Goal: Task Accomplishment & Management: Manage account settings

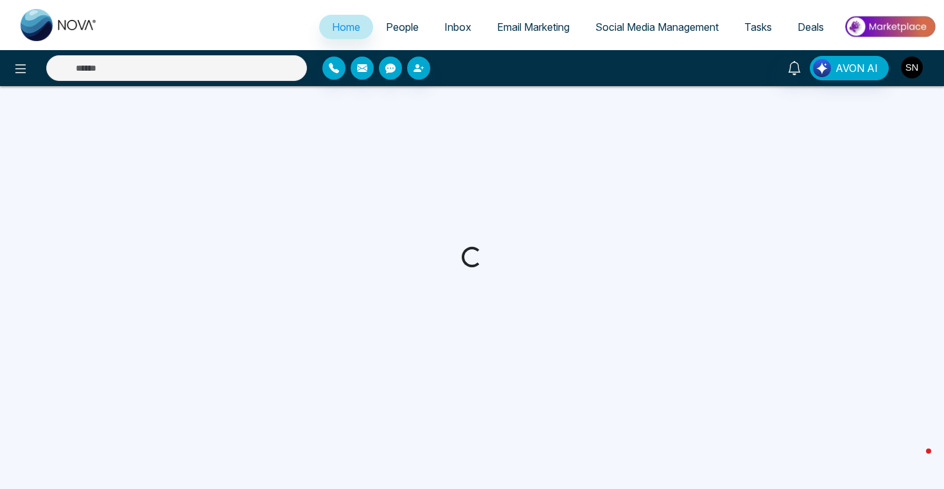
click at [911, 69] on img "button" at bounding box center [912, 68] width 22 height 22
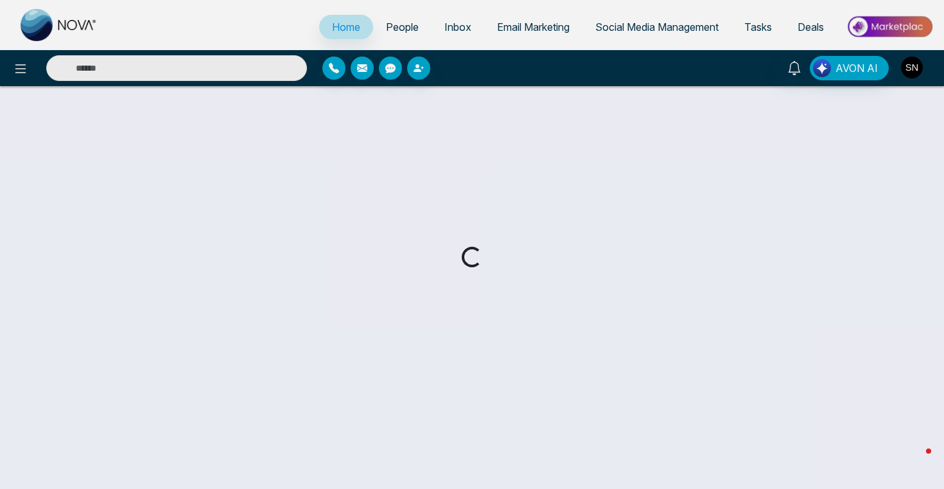
select select "*"
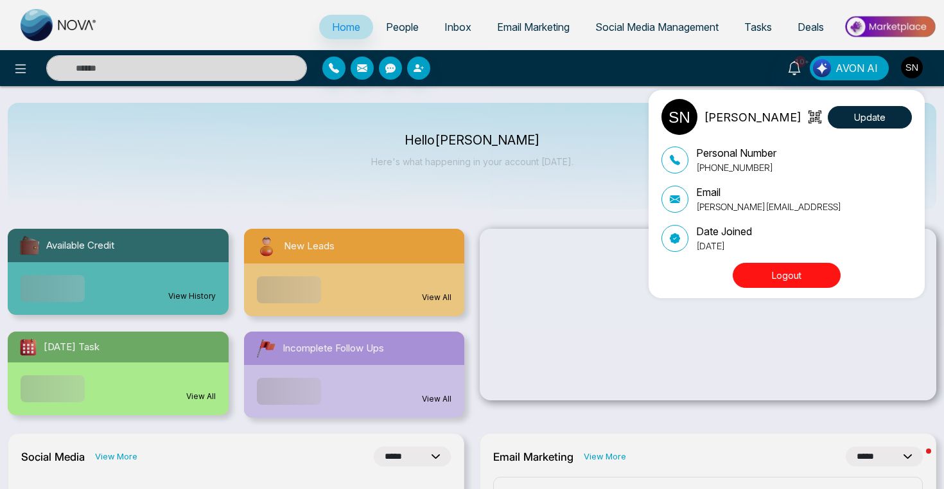
click at [780, 274] on button "Logout" at bounding box center [787, 275] width 108 height 25
